Goal: Task Accomplishment & Management: Use online tool/utility

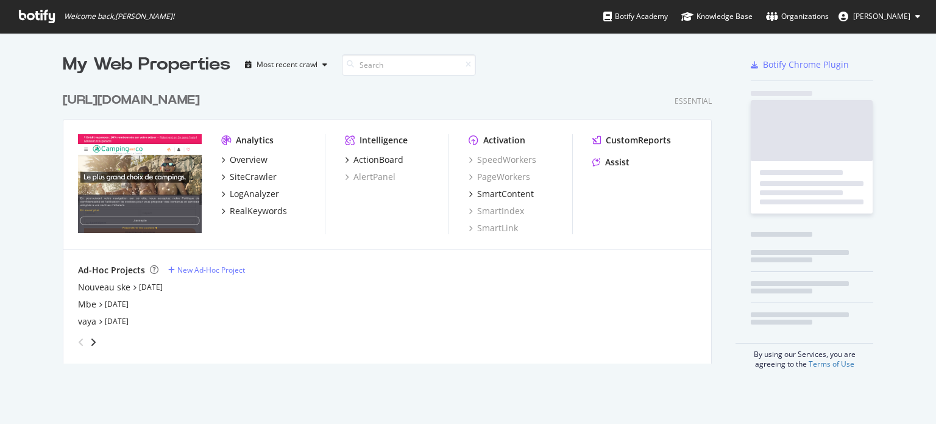
scroll to position [415, 917]
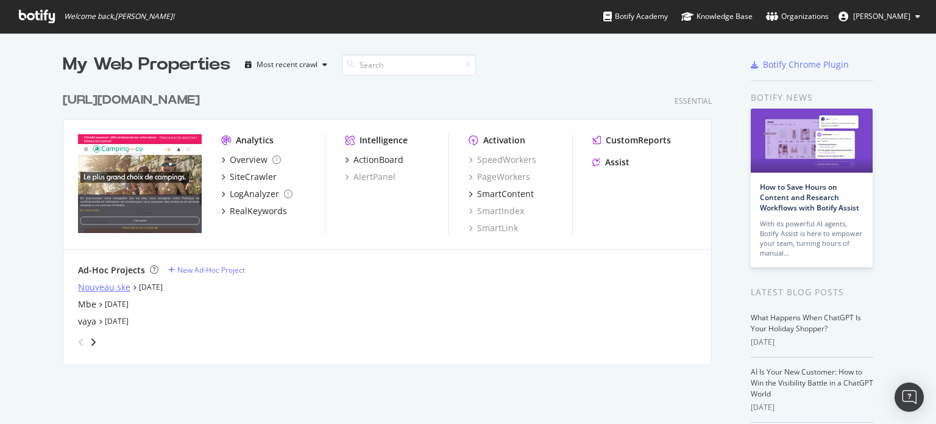
click at [116, 286] on div "Nouveau ske" at bounding box center [104, 287] width 52 height 12
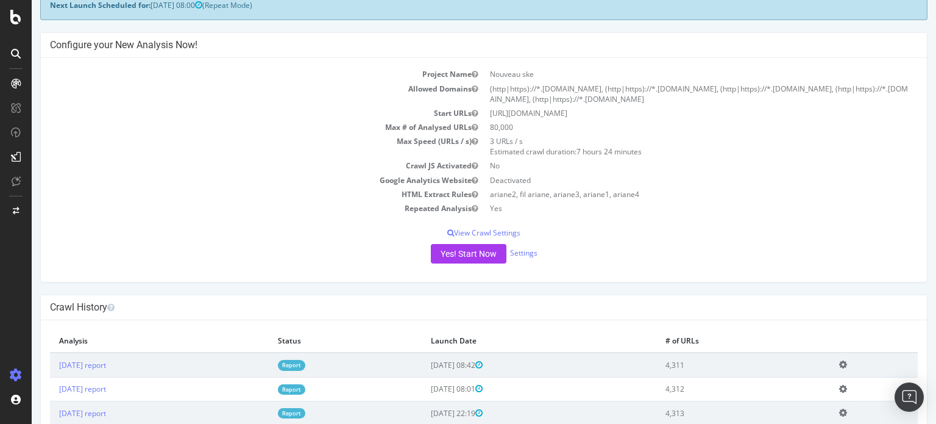
scroll to position [183, 0]
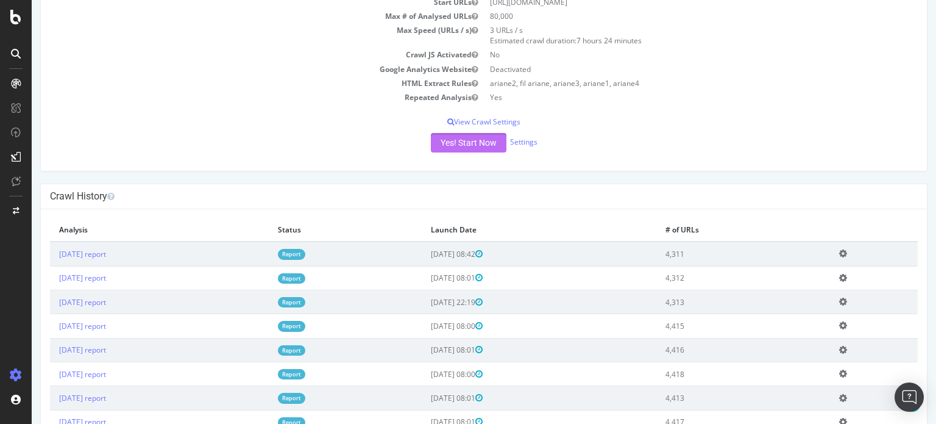
click at [461, 137] on button "Yes! Start Now" at bounding box center [469, 143] width 76 height 20
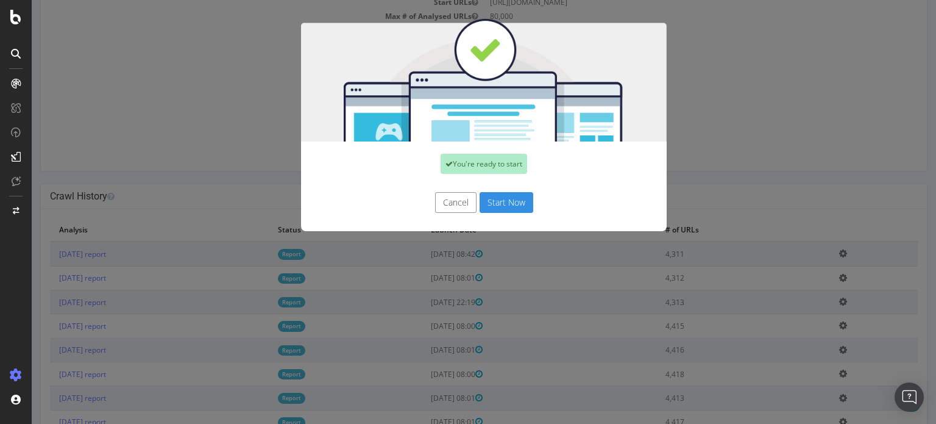
click at [504, 202] on button "Start Now" at bounding box center [507, 202] width 54 height 21
